Goal: Find contact information: Find contact information

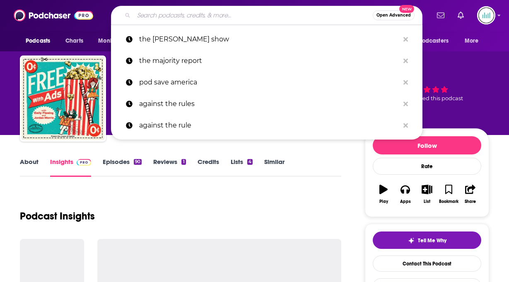
click at [152, 13] on input "Search podcasts, credits, & more..." at bounding box center [253, 15] width 239 height 13
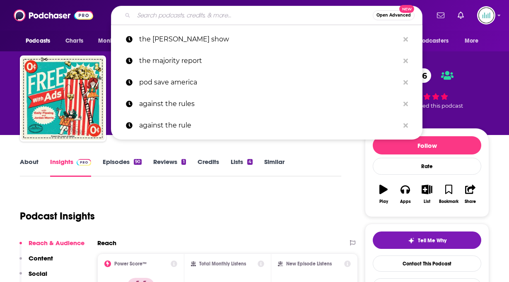
paste input "All on the Table with [PERSON_NAME]"
type input "All on the Table with [PERSON_NAME]"
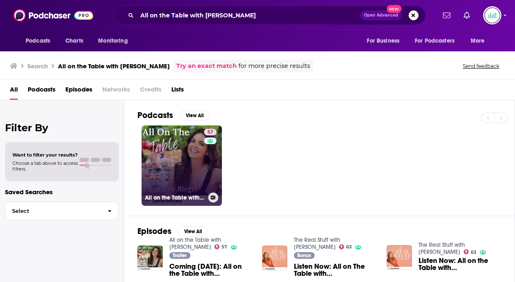
click at [176, 162] on link "57 All on the Table with [PERSON_NAME]" at bounding box center [182, 165] width 80 height 80
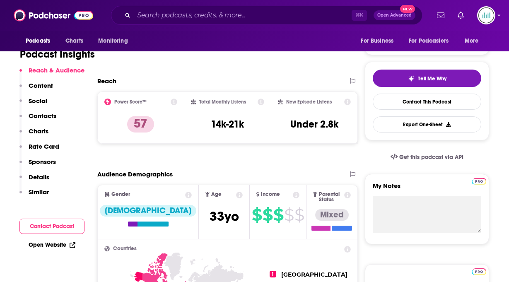
scroll to position [194, 0]
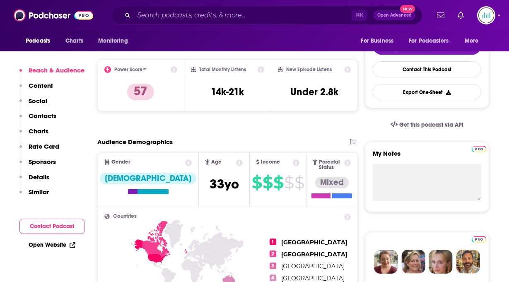
click at [47, 115] on p "Contacts" at bounding box center [43, 116] width 28 height 8
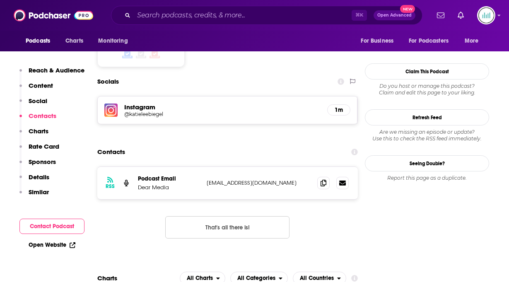
scroll to position [673, 0]
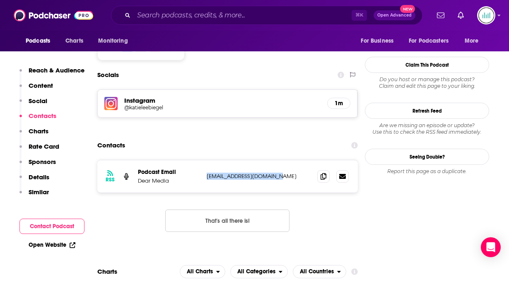
drag, startPoint x: 282, startPoint y: 152, endPoint x: 205, endPoint y: 153, distance: 77.0
click at [205, 160] on div "RSS Podcast Email Dear Media [EMAIL_ADDRESS][DOMAIN_NAME] [EMAIL_ADDRESS][DOMAI…" at bounding box center [227, 176] width 260 height 32
copy p "[EMAIL_ADDRESS][DOMAIN_NAME]"
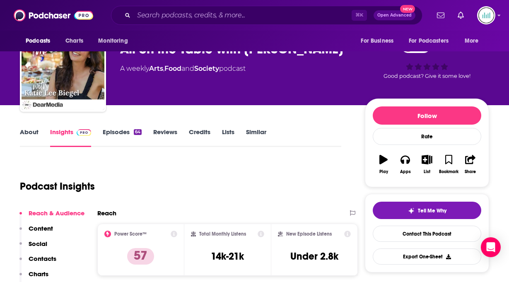
scroll to position [0, 0]
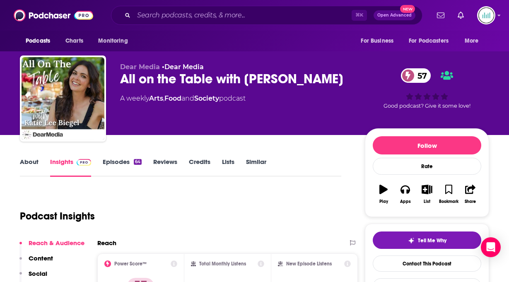
drag, startPoint x: 246, startPoint y: 76, endPoint x: 341, endPoint y: 83, distance: 95.1
click at [341, 83] on div "All on the Table with [PERSON_NAME] 57" at bounding box center [235, 79] width 231 height 16
copy h2 "[PERSON_NAME]"
click at [169, 13] on input "Search podcasts, credits, & more..." at bounding box center [243, 15] width 218 height 13
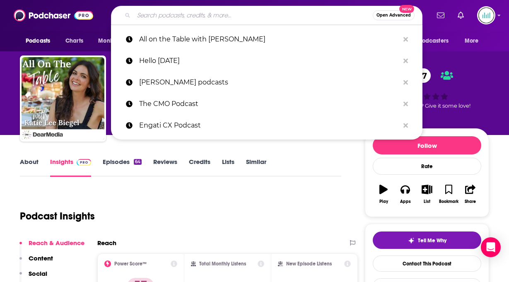
type input "Food Friends: Home Cooking Made Easy"
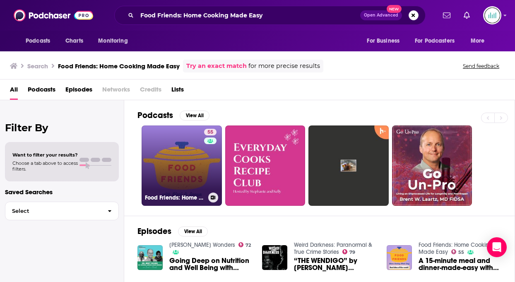
click at [180, 162] on link "55 Food Friends: Home Cooking Made Easy" at bounding box center [182, 165] width 80 height 80
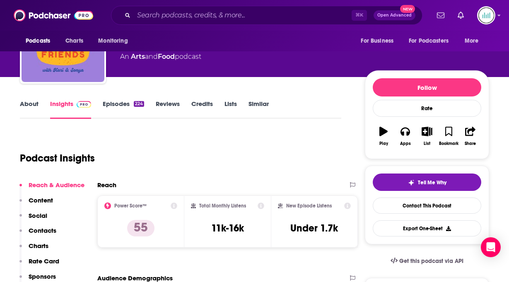
scroll to position [59, 0]
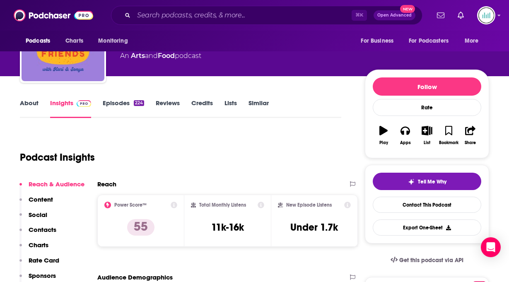
click at [43, 228] on p "Contacts" at bounding box center [43, 230] width 28 height 8
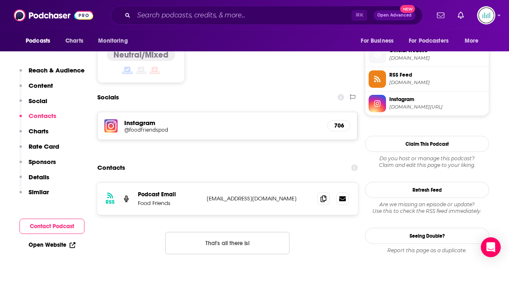
scroll to position [673, 0]
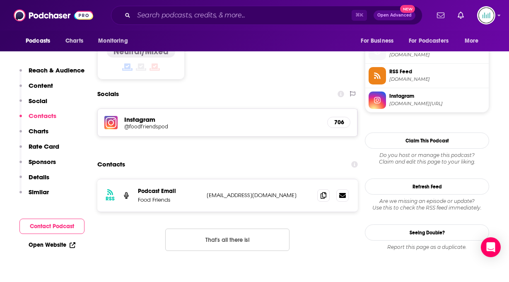
click at [281, 192] on p "[EMAIL_ADDRESS][DOMAIN_NAME]" at bounding box center [259, 195] width 104 height 7
drag, startPoint x: 278, startPoint y: 154, endPoint x: 203, endPoint y: 154, distance: 75.4
click at [203, 179] on div "RSS Podcast Email Food Friends [EMAIL_ADDRESS][DOMAIN_NAME] [EMAIL_ADDRESS][DOM…" at bounding box center [227, 195] width 260 height 32
copy div "[EMAIL_ADDRESS][DOMAIN_NAME]"
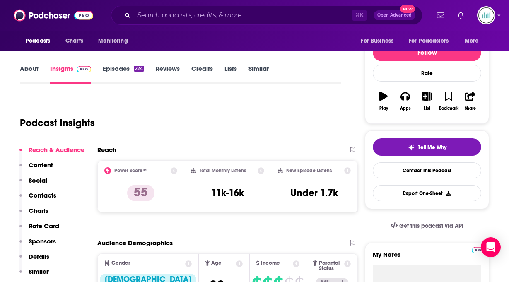
scroll to position [0, 0]
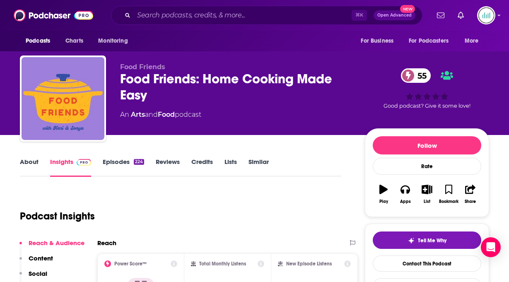
click at [29, 160] on link "About" at bounding box center [29, 167] width 19 height 19
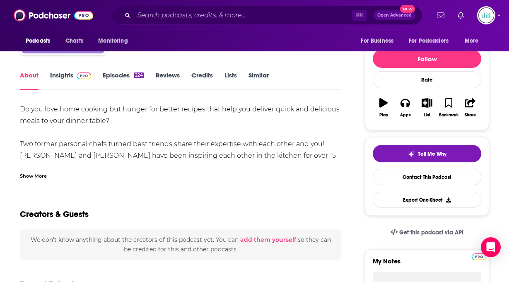
scroll to position [147, 0]
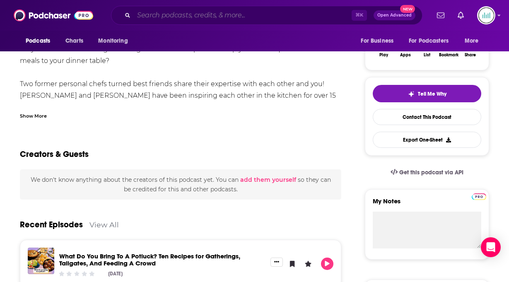
click at [148, 18] on input "Search podcasts, credits, & more..." at bounding box center [243, 15] width 218 height 13
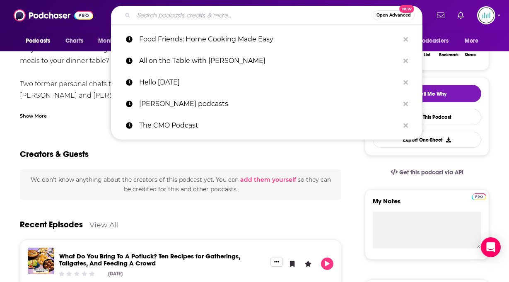
paste input "The Dinner Plan"
type input "The Dinner Plan"
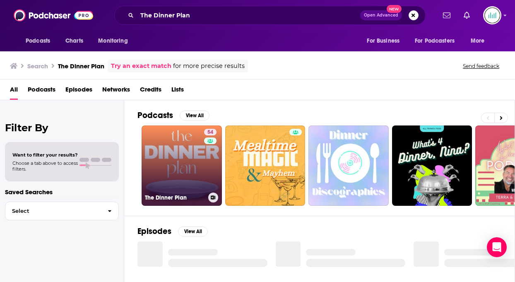
click at [211, 173] on div "54" at bounding box center [211, 161] width 14 height 64
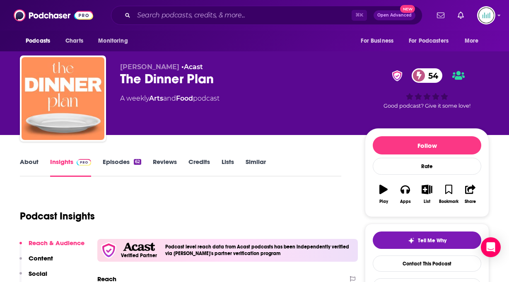
drag, startPoint x: 141, startPoint y: 65, endPoint x: 121, endPoint y: 64, distance: 19.9
click at [121, 64] on span "[PERSON_NAME]" at bounding box center [149, 67] width 59 height 8
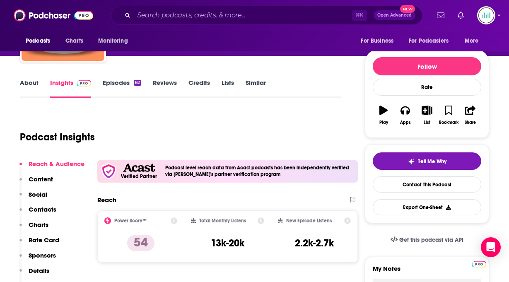
click at [43, 208] on p "Contacts" at bounding box center [43, 209] width 28 height 8
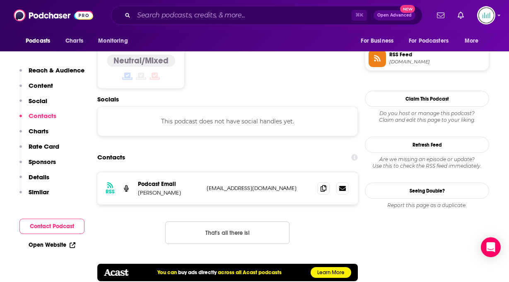
scroll to position [693, 0]
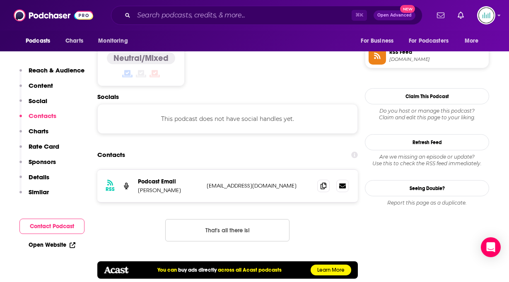
drag, startPoint x: 181, startPoint y: 158, endPoint x: 137, endPoint y: 159, distance: 44.7
click at [137, 170] on div "RSS Podcast Email [PERSON_NAME] [EMAIL_ADDRESS][DOMAIN_NAME] [EMAIL_ADDRESS][DO…" at bounding box center [227, 186] width 260 height 32
copy p "[PERSON_NAME]"
click at [153, 15] on input "Search podcasts, credits, & more..." at bounding box center [243, 15] width 218 height 13
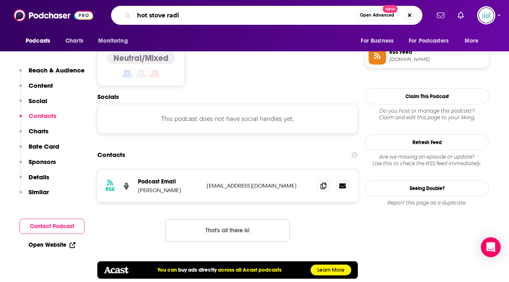
type input "hot stove radio"
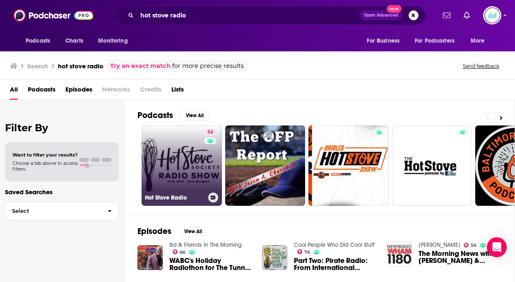
click at [169, 159] on link "54 Hot Stove Radio" at bounding box center [182, 165] width 80 height 80
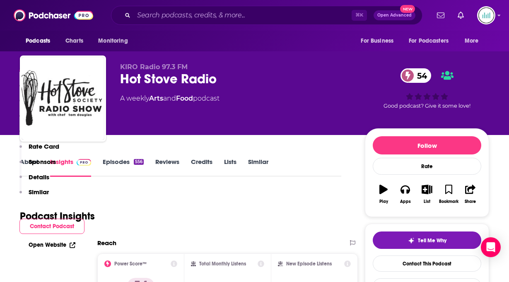
scroll to position [163, 0]
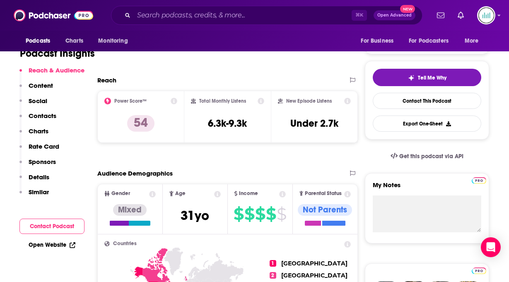
click at [44, 116] on p "Contacts" at bounding box center [43, 116] width 28 height 8
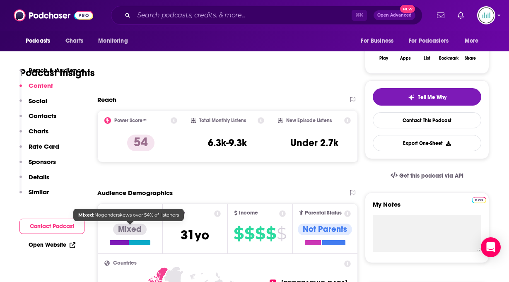
scroll to position [0, 0]
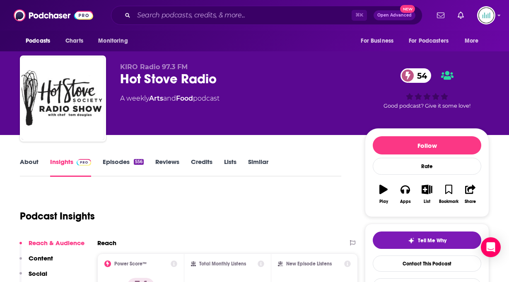
click at [24, 161] on link "About" at bounding box center [29, 167] width 19 height 19
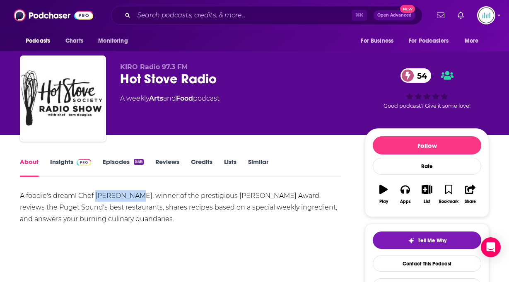
drag, startPoint x: 139, startPoint y: 196, endPoint x: 94, endPoint y: 195, distance: 44.3
click at [94, 195] on div "A foodie's dream! Chef [PERSON_NAME], winner of the prestigious [PERSON_NAME] A…" at bounding box center [180, 207] width 321 height 35
copy div "[PERSON_NAME]"
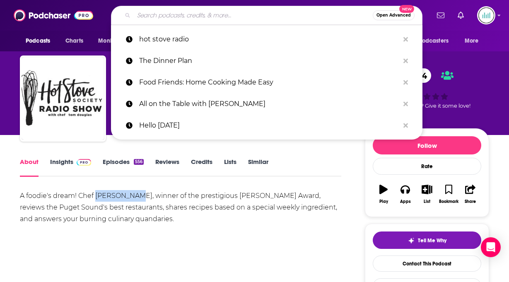
click at [147, 16] on input "Search podcasts, credits, & more..." at bounding box center [253, 15] width 239 height 13
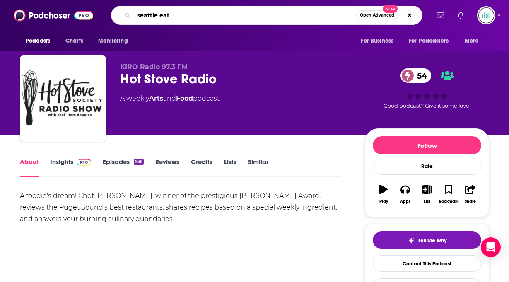
type input "seattle eats"
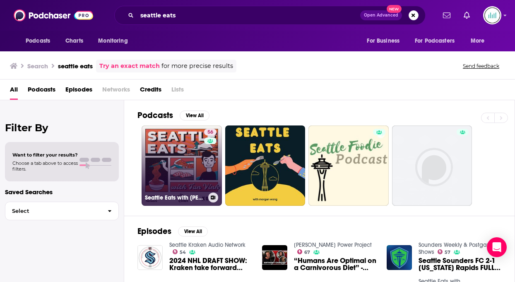
click at [178, 159] on link "56 Seattle Eats with [PERSON_NAME]" at bounding box center [182, 165] width 80 height 80
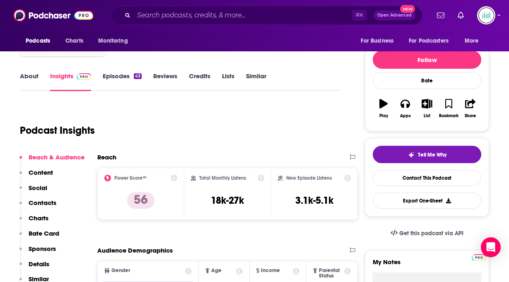
scroll to position [89, 0]
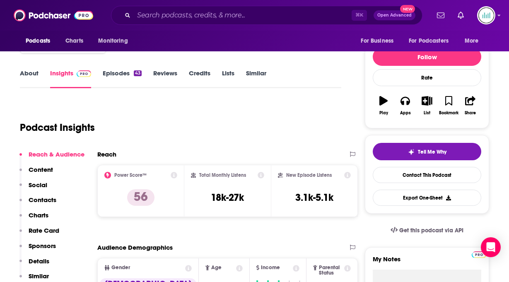
click at [44, 198] on p "Contacts" at bounding box center [43, 200] width 28 height 8
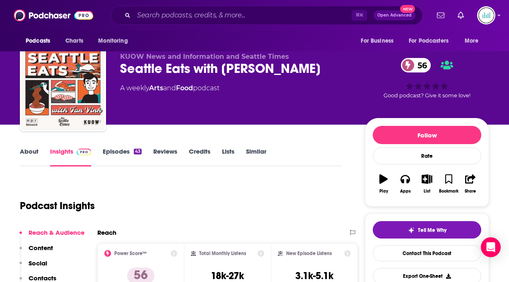
scroll to position [8, 0]
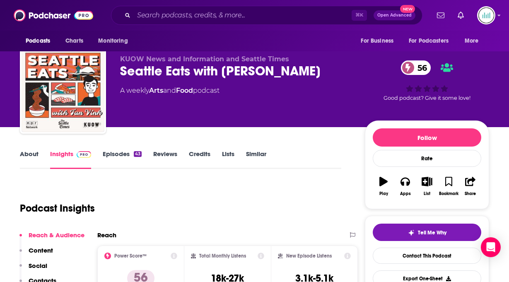
click at [27, 152] on link "About" at bounding box center [29, 159] width 19 height 19
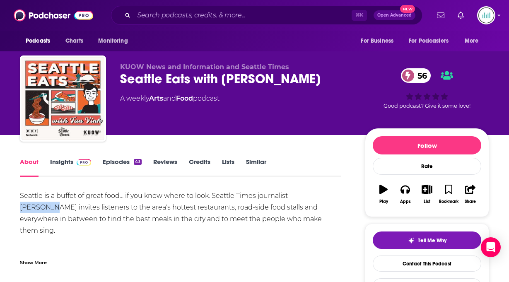
drag, startPoint x: 320, startPoint y: 197, endPoint x: 291, endPoint y: 196, distance: 29.4
click at [291, 196] on div "Seattle is a buffet of great food... if you know where to look. Seattle Times j…" at bounding box center [180, 254] width 321 height 128
copy div "[PERSON_NAME]"
click at [147, 15] on input "Search podcasts, credits, & more..." at bounding box center [243, 15] width 218 height 13
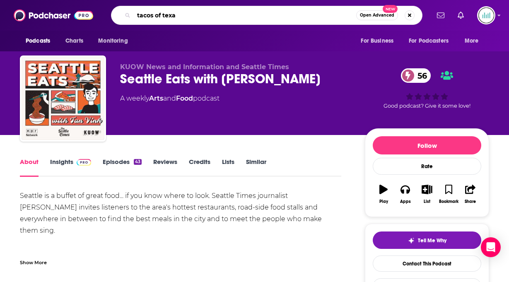
type input "tacos of [US_STATE]"
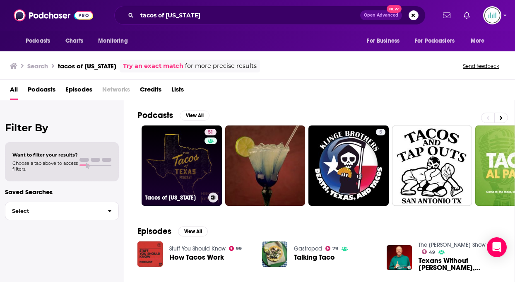
click at [159, 174] on link "51 Tacos of [US_STATE]" at bounding box center [182, 165] width 80 height 80
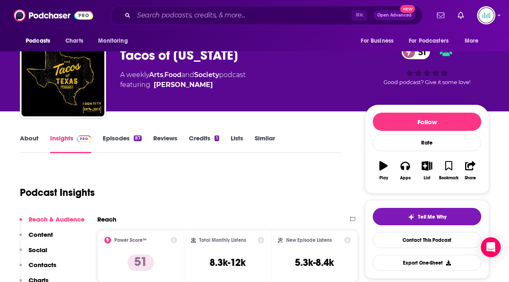
scroll to position [34, 0]
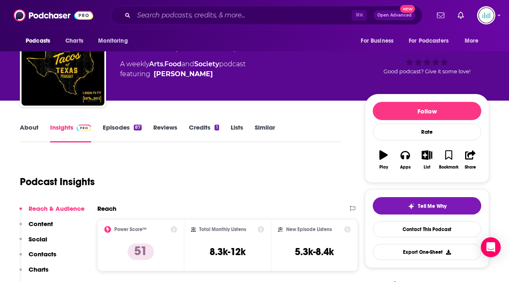
click at [37, 253] on p "Contacts" at bounding box center [43, 254] width 28 height 8
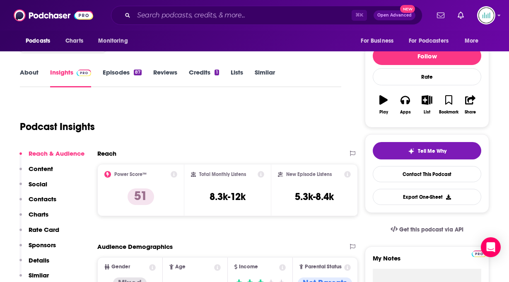
scroll to position [0, 0]
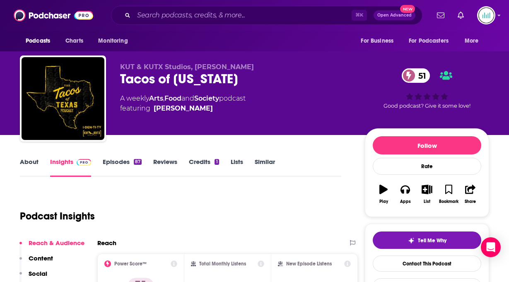
click at [28, 164] on link "About" at bounding box center [29, 167] width 19 height 19
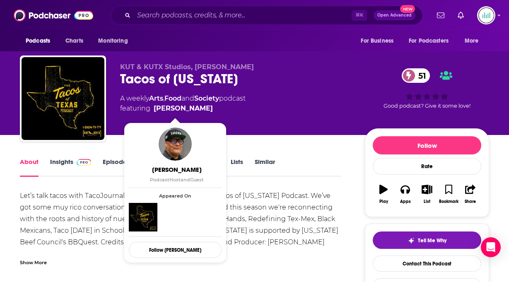
drag, startPoint x: 198, startPoint y: 108, endPoint x: 160, endPoint y: 106, distance: 37.3
click at [160, 106] on span "featuring [PERSON_NAME]" at bounding box center [182, 109] width 125 height 10
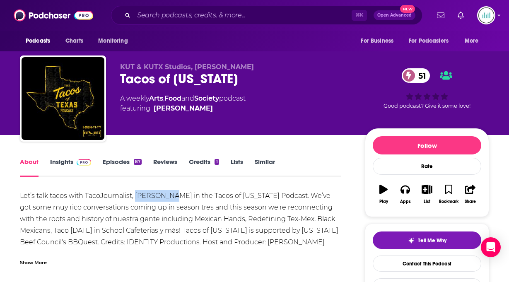
drag, startPoint x: 137, startPoint y: 195, endPoint x: 175, endPoint y: 199, distance: 37.9
click at [175, 199] on div "Let’s talk tacos with TacoJournalist, [PERSON_NAME] in the Tacos of [US_STATE] …" at bounding box center [180, 230] width 321 height 81
copy div "[PERSON_NAME]"
